Goal: Find contact information

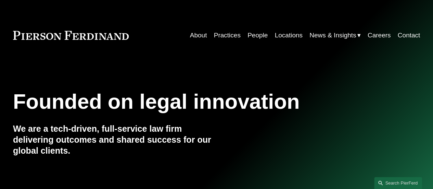
click at [403, 37] on link "Contact" at bounding box center [409, 35] width 23 height 13
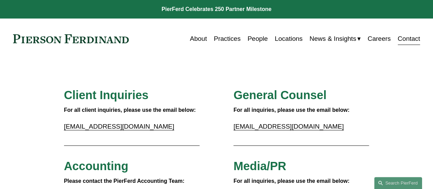
click at [281, 38] on link "Locations" at bounding box center [289, 38] width 28 height 13
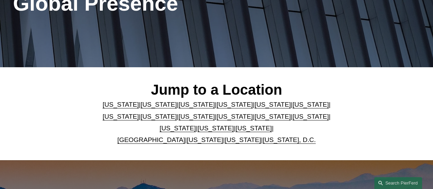
scroll to position [171, 0]
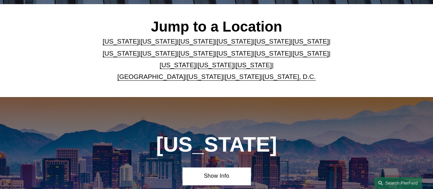
click at [151, 78] on link "United Kingdom" at bounding box center [152, 76] width 68 height 7
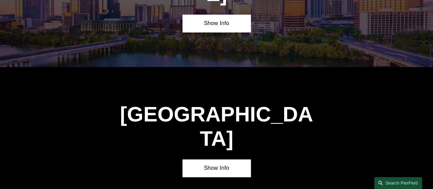
scroll to position [2131, 0]
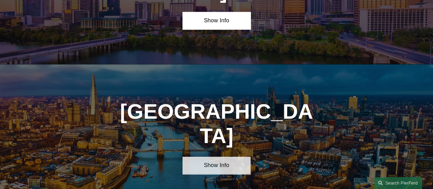
click at [212, 157] on link "Show Info" at bounding box center [217, 165] width 68 height 17
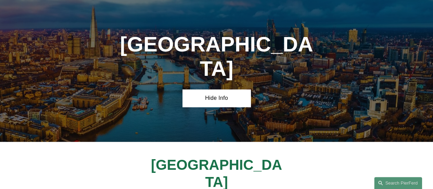
scroll to position [2200, 0]
